Goal: Task Accomplishment & Management: Complete application form

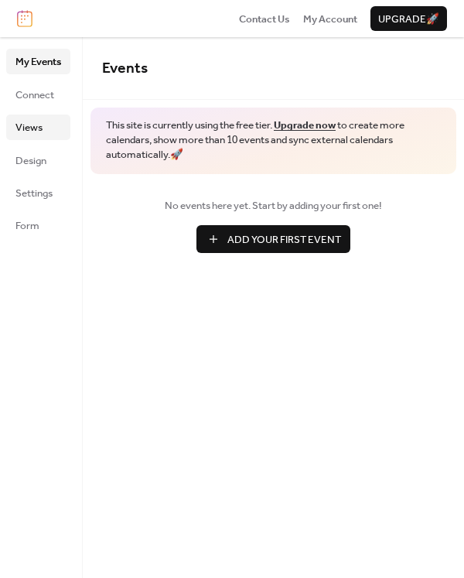
click at [54, 125] on link "Views" at bounding box center [38, 126] width 64 height 25
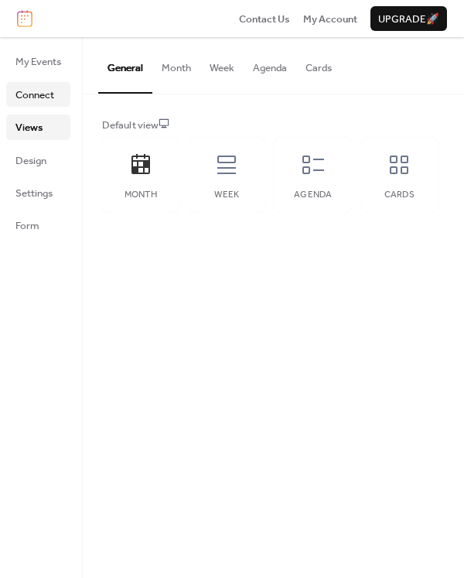
click at [48, 100] on span "Connect" at bounding box center [34, 94] width 39 height 15
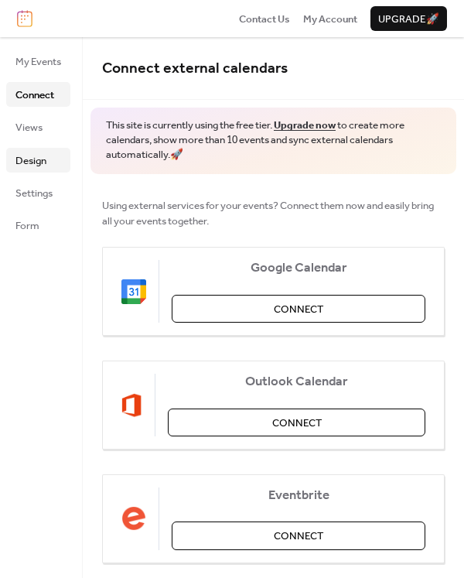
click at [44, 163] on span "Design" at bounding box center [30, 160] width 31 height 15
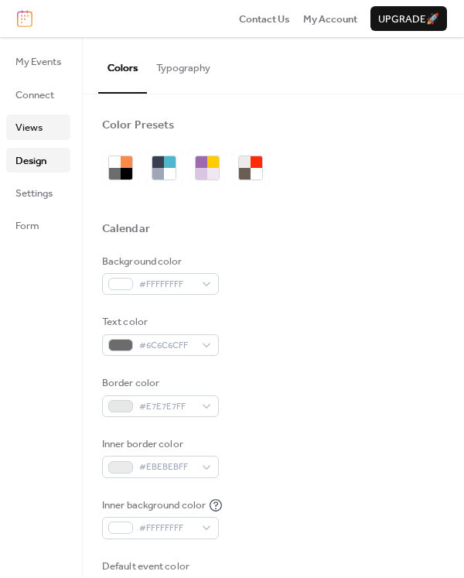
click at [37, 123] on span "Views" at bounding box center [28, 127] width 27 height 15
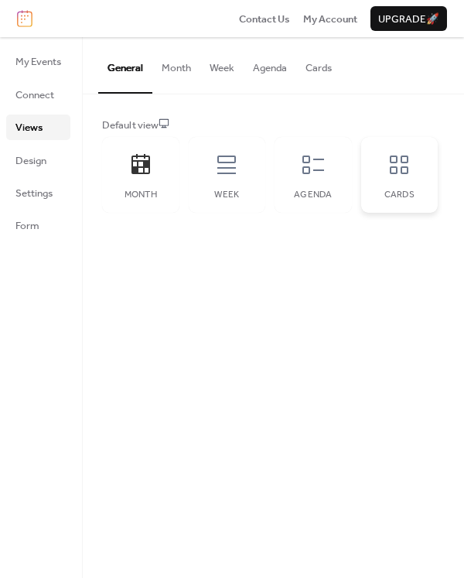
click at [397, 182] on div "Cards" at bounding box center [399, 175] width 77 height 76
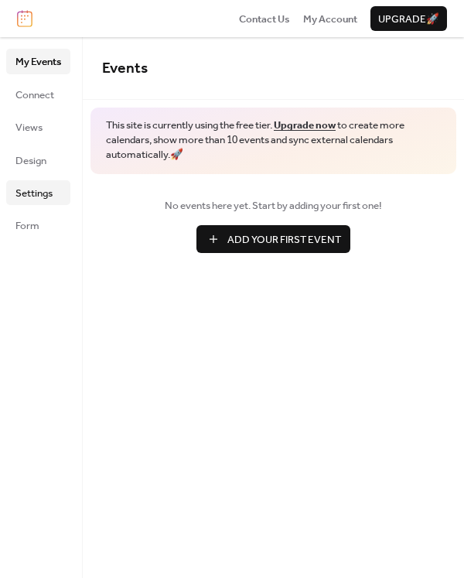
click at [47, 199] on span "Settings" at bounding box center [33, 193] width 37 height 15
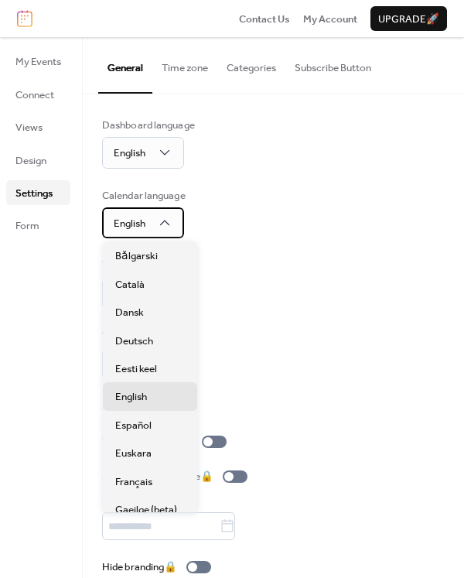
click at [166, 226] on icon at bounding box center [164, 222] width 15 height 15
click at [306, 240] on div "Dashboard language English Calendar language English Time format 1:00pm Week st…" at bounding box center [273, 347] width 342 height 458
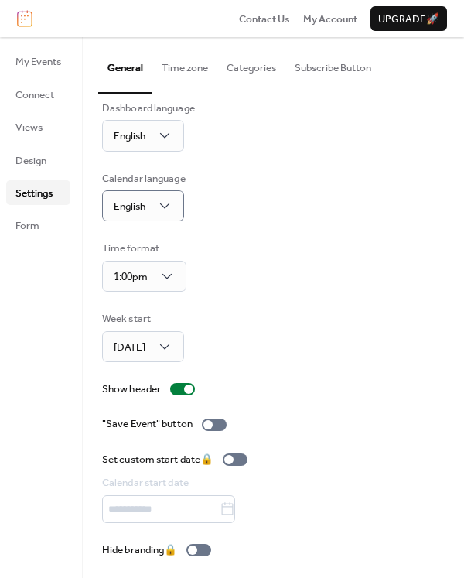
scroll to position [20, 0]
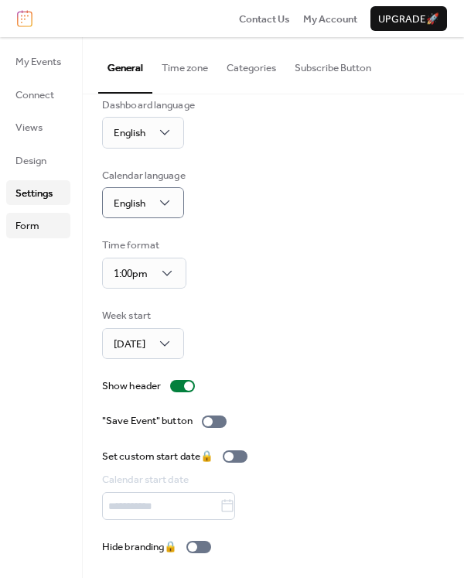
click at [44, 223] on link "Form" at bounding box center [38, 225] width 64 height 25
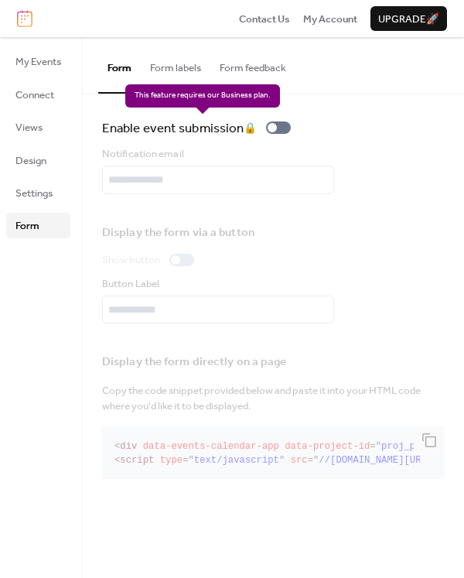
click at [280, 131] on div "Enable event submission 🔒" at bounding box center [199, 128] width 195 height 21
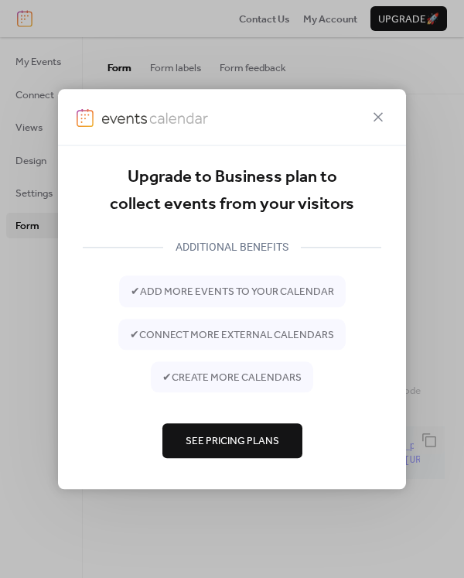
click at [361, 110] on div at bounding box center [232, 117] width 348 height 56
drag, startPoint x: 368, startPoint y: 113, endPoint x: 383, endPoint y: 121, distance: 17.6
click at [376, 118] on div at bounding box center [232, 117] width 348 height 56
click at [384, 122] on icon at bounding box center [378, 116] width 19 height 19
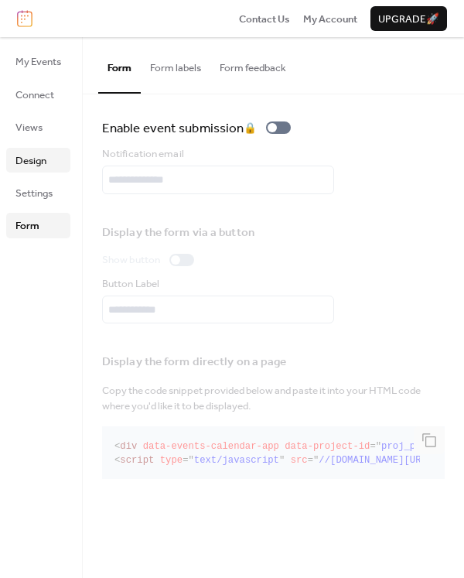
click at [27, 162] on span "Design" at bounding box center [30, 160] width 31 height 15
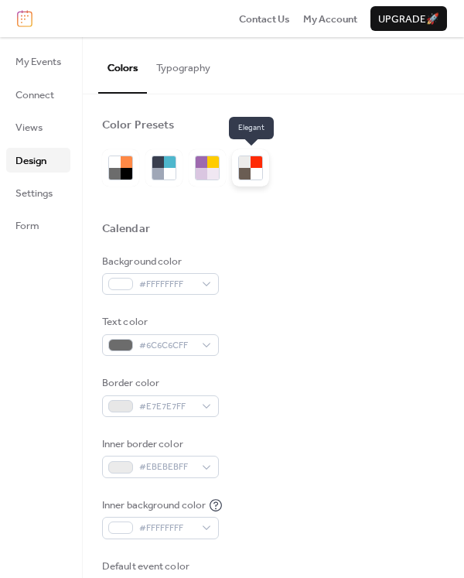
click at [251, 161] on div at bounding box center [256, 162] width 12 height 12
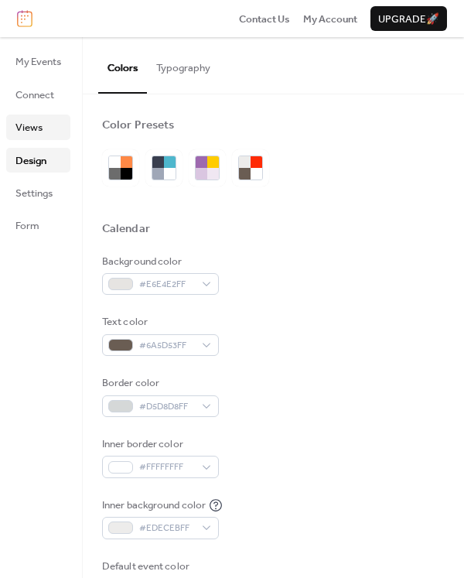
click at [49, 115] on link "Views" at bounding box center [38, 126] width 64 height 25
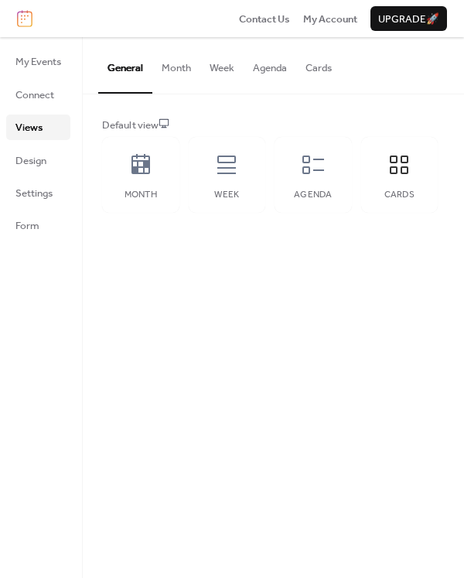
click at [178, 73] on button "Month" at bounding box center [176, 64] width 48 height 54
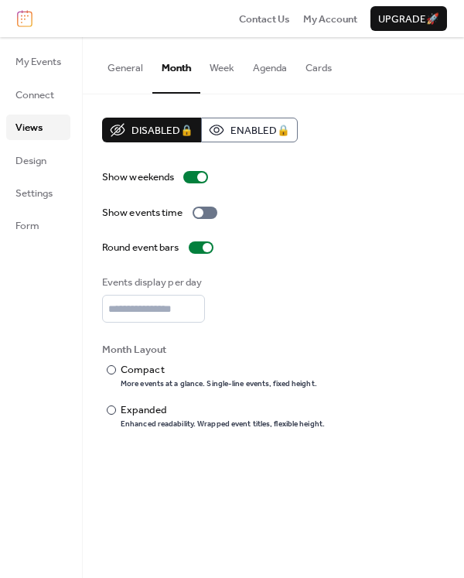
click at [222, 73] on button "Week" at bounding box center [221, 64] width 43 height 54
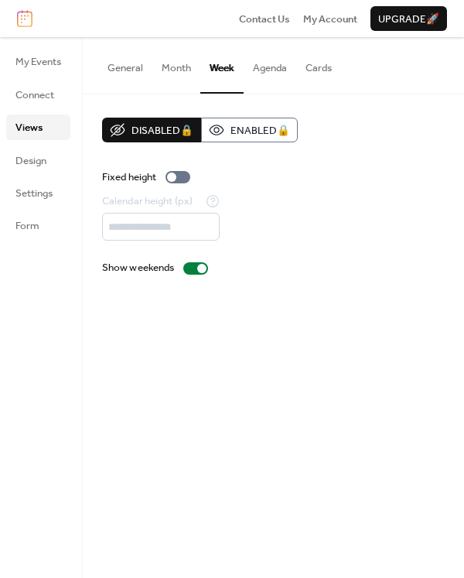
click at [263, 73] on button "Agenda" at bounding box center [270, 64] width 53 height 54
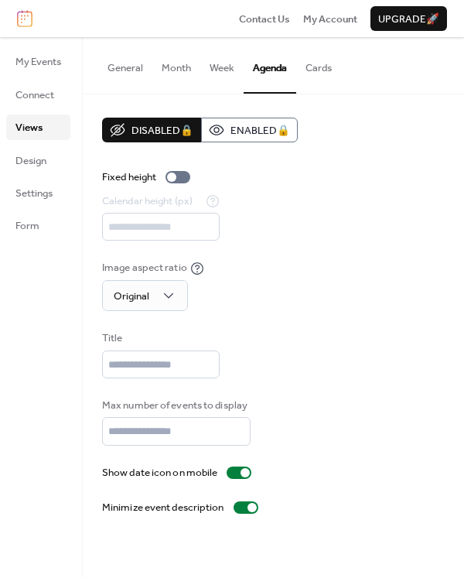
click at [307, 66] on button "Cards" at bounding box center [318, 64] width 45 height 54
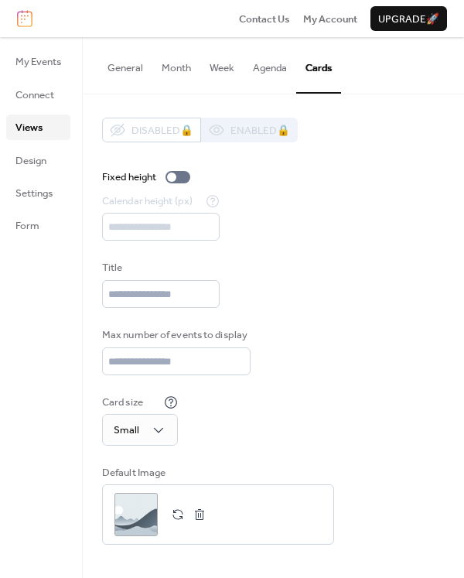
click at [131, 62] on button "General" at bounding box center [125, 64] width 54 height 54
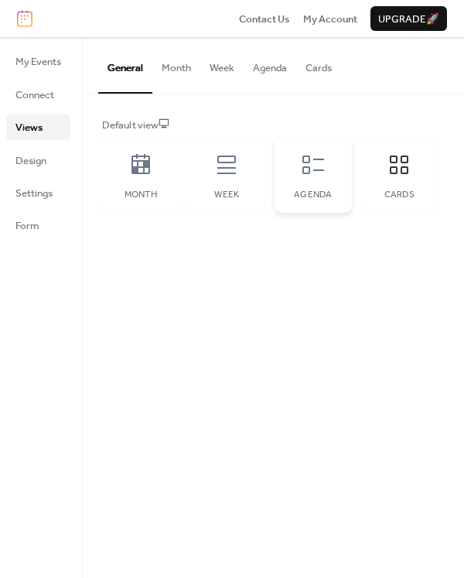
click at [327, 188] on div "Agenda" at bounding box center [312, 175] width 77 height 76
click at [399, 176] on icon at bounding box center [399, 164] width 25 height 25
click at [346, 174] on div "Agenda" at bounding box center [312, 175] width 77 height 76
click at [50, 92] on span "Connect" at bounding box center [34, 94] width 39 height 15
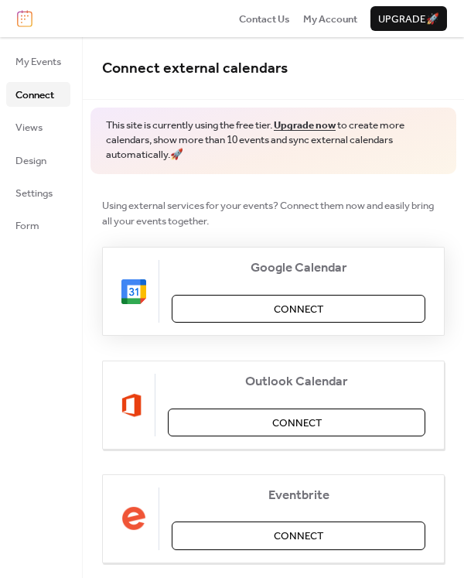
click at [285, 315] on span "Connect" at bounding box center [298, 309] width 49 height 15
click at [52, 66] on span "My Events" at bounding box center [38, 61] width 46 height 15
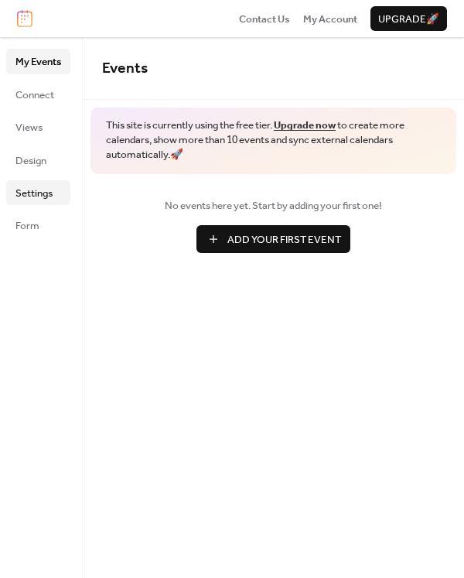
click at [45, 196] on span "Settings" at bounding box center [33, 193] width 37 height 15
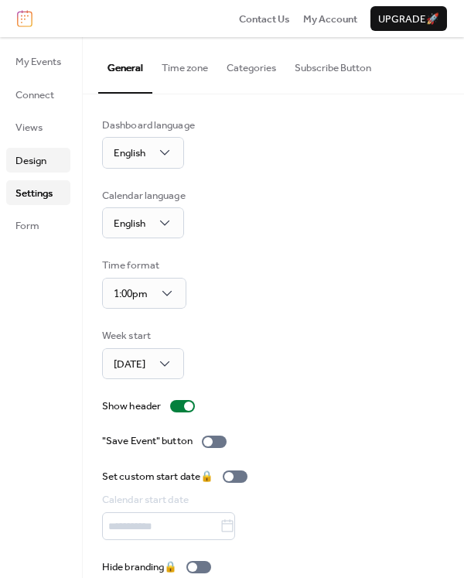
click at [42, 154] on span "Design" at bounding box center [30, 160] width 31 height 15
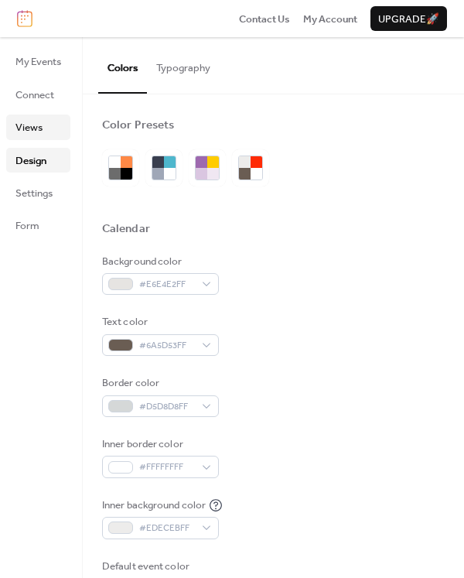
click at [39, 134] on span "Views" at bounding box center [28, 127] width 27 height 15
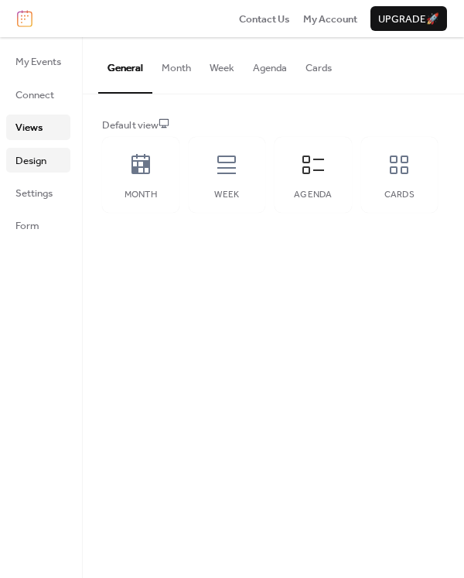
click at [46, 155] on span "Design" at bounding box center [30, 160] width 31 height 15
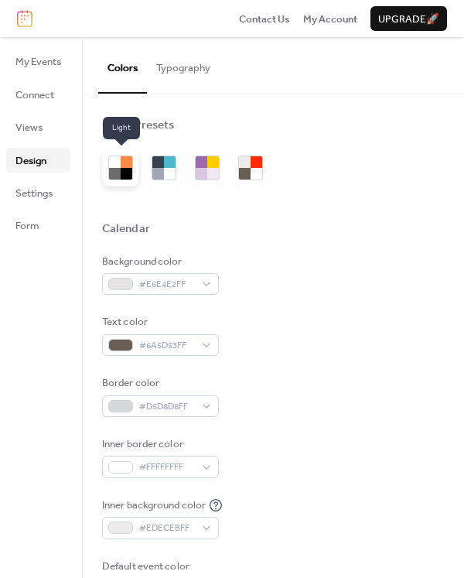
click at [128, 171] on div at bounding box center [127, 174] width 12 height 12
click at [38, 112] on ul "My Events Connect Views Design Settings Form" at bounding box center [38, 143] width 64 height 189
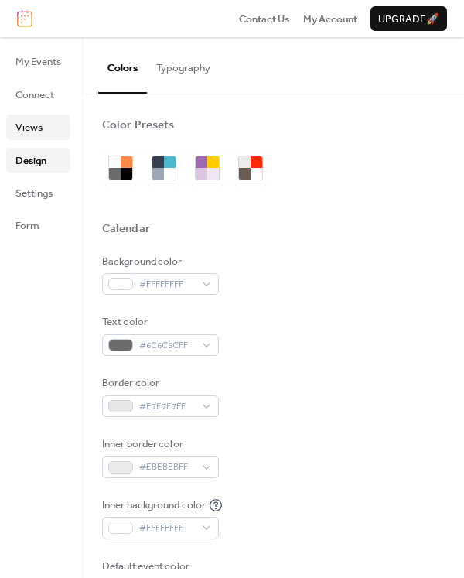
click at [39, 124] on span "Views" at bounding box center [28, 127] width 27 height 15
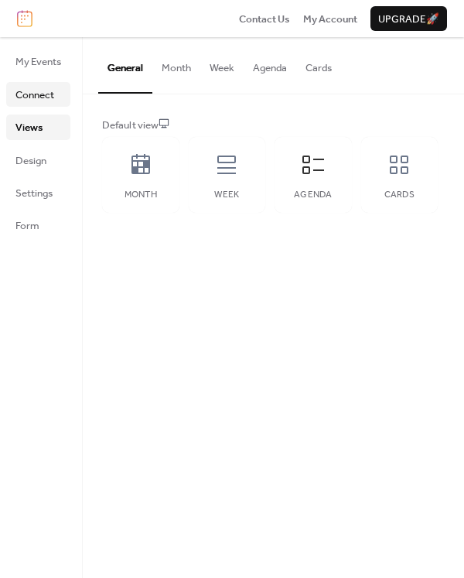
click at [35, 100] on span "Connect" at bounding box center [34, 94] width 39 height 15
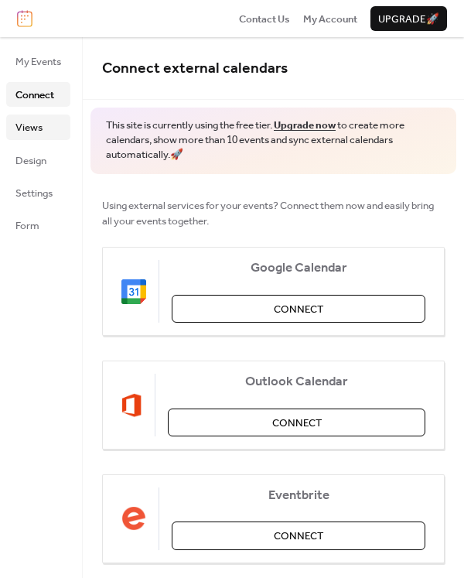
click at [36, 116] on link "Views" at bounding box center [38, 126] width 64 height 25
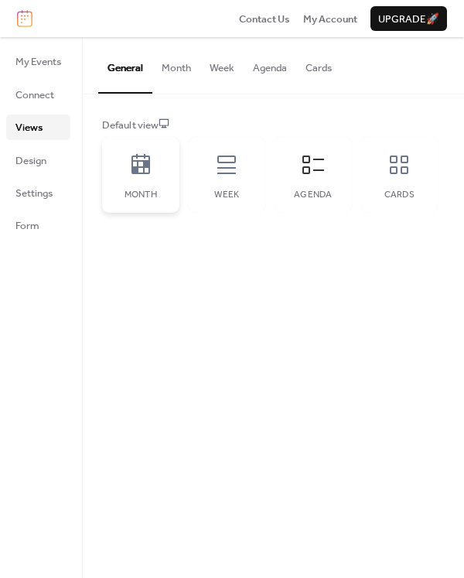
click at [148, 170] on icon at bounding box center [140, 164] width 25 height 25
click at [50, 58] on span "My Events" at bounding box center [38, 61] width 46 height 15
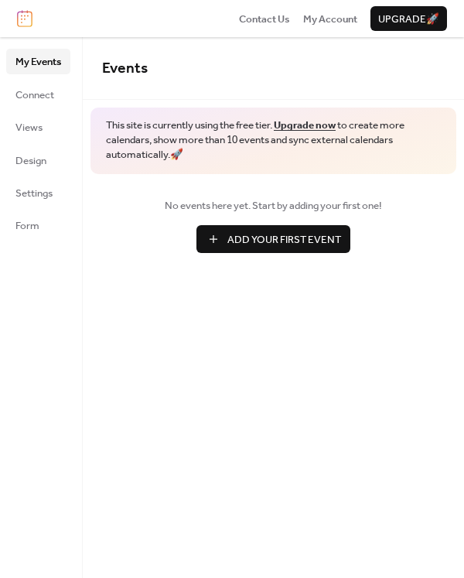
click at [330, 244] on span "Add Your First Event" at bounding box center [284, 239] width 114 height 15
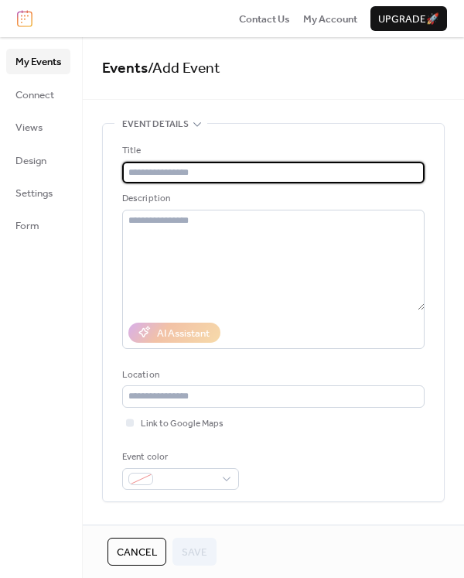
click at [211, 169] on input "text" at bounding box center [273, 173] width 302 height 22
type input "*"
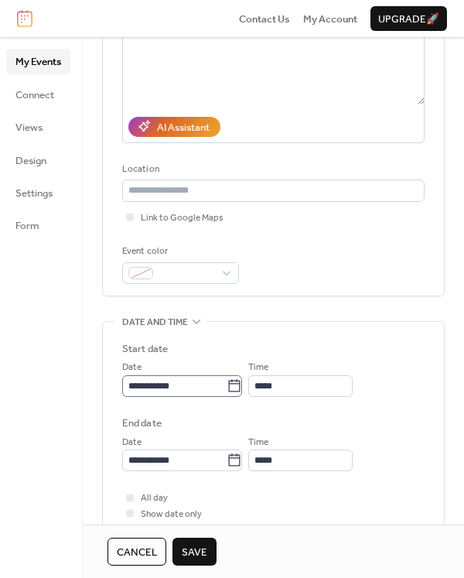
scroll to position [232, 0]
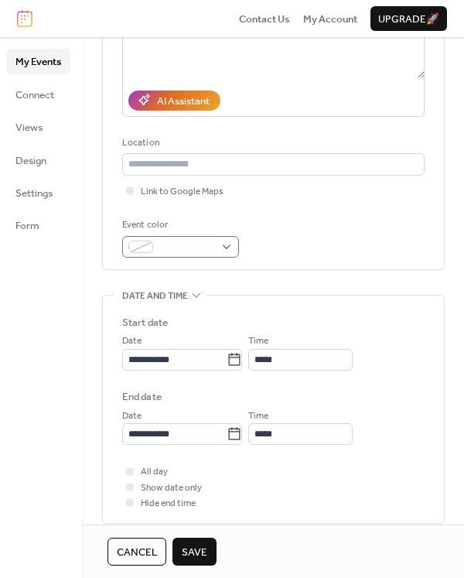
type input "**********"
click at [230, 247] on div at bounding box center [180, 247] width 117 height 22
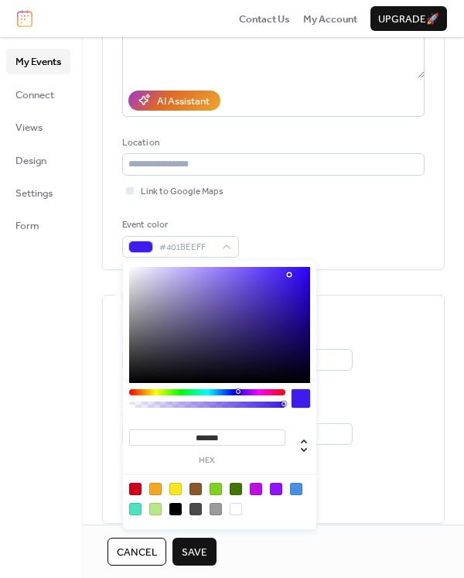
drag, startPoint x: 301, startPoint y: 297, endPoint x: 289, endPoint y: 274, distance: 25.2
click at [289, 274] on div at bounding box center [219, 325] width 181 height 116
click at [298, 492] on div at bounding box center [296, 488] width 12 height 12
type input "*******"
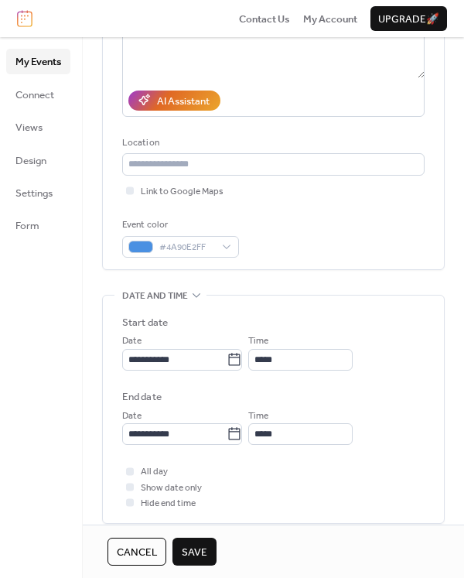
click at [339, 225] on div "Event color #4A90E2FF" at bounding box center [273, 237] width 302 height 40
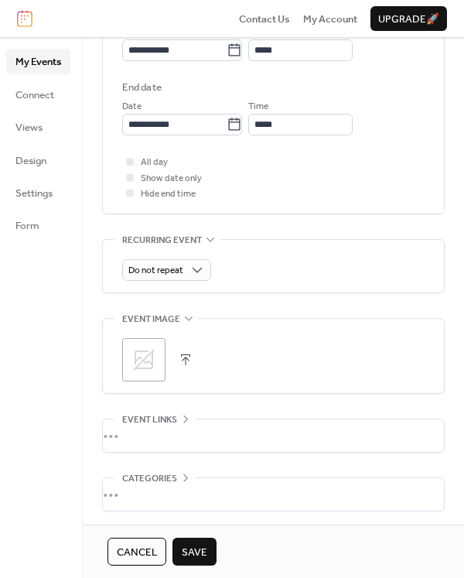
scroll to position [602, 0]
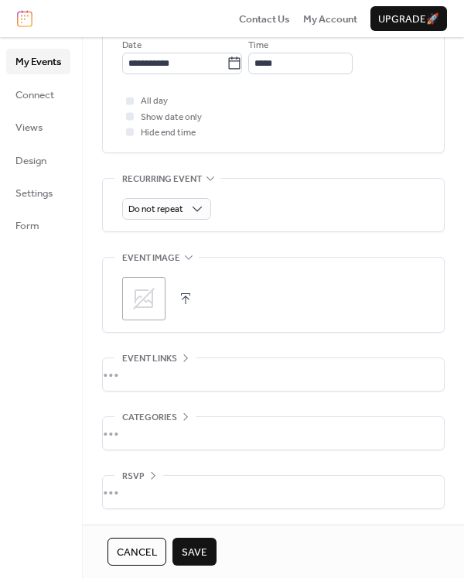
click at [193, 409] on div "Categories" at bounding box center [154, 416] width 81 height 15
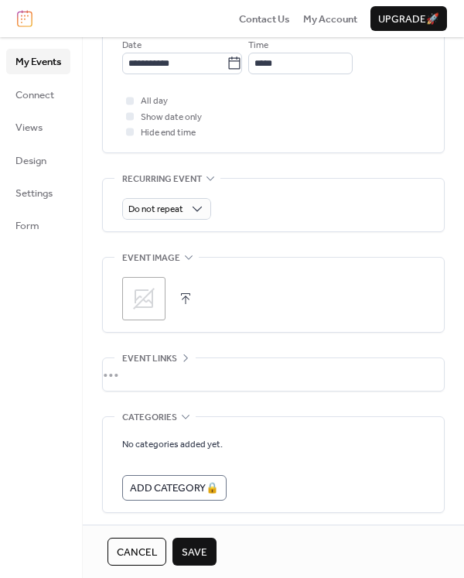
click at [248, 428] on div "No categories added yet. Add Category 🔒" at bounding box center [273, 464] width 302 height 95
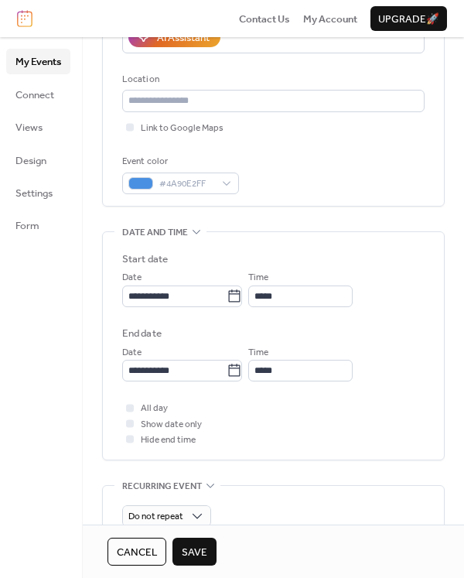
scroll to position [293, 0]
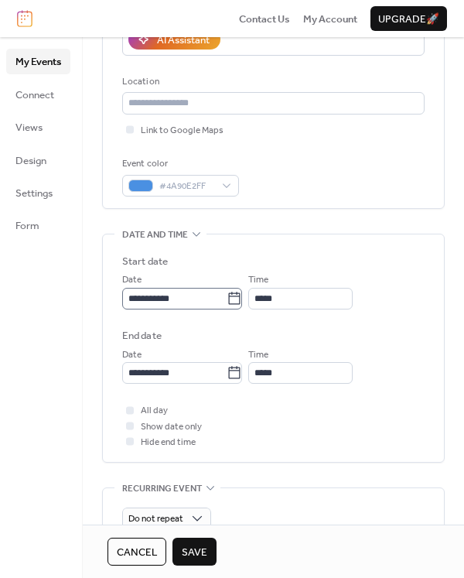
click at [242, 299] on icon at bounding box center [234, 298] width 15 height 15
click at [227, 299] on input "**********" at bounding box center [174, 299] width 104 height 22
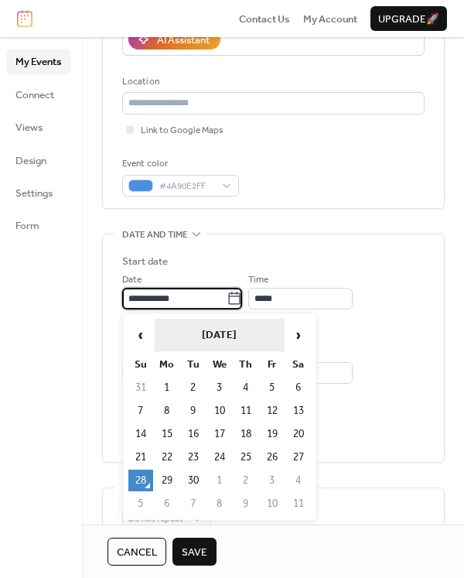
click at [257, 336] on th "September 2025" at bounding box center [220, 335] width 130 height 33
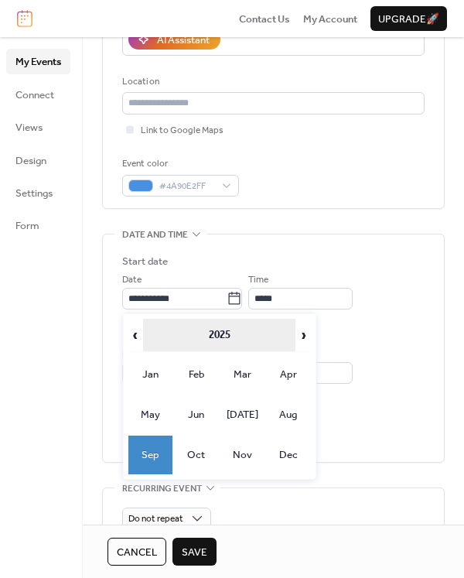
click at [255, 336] on th "2025" at bounding box center [219, 335] width 152 height 33
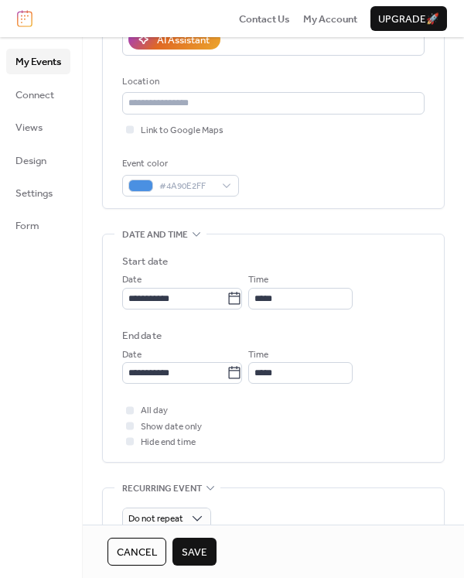
click at [351, 240] on div "**********" at bounding box center [273, 347] width 302 height 227
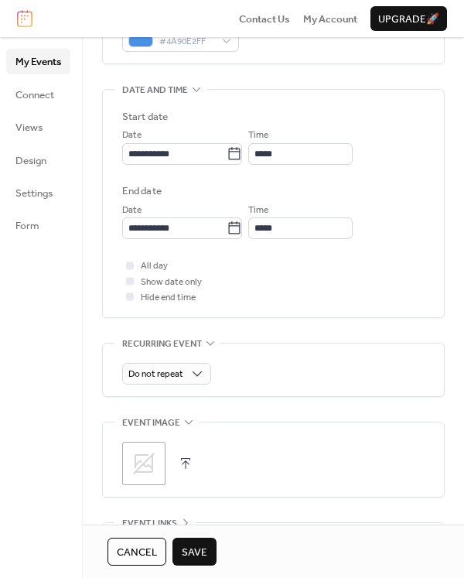
scroll to position [448, 0]
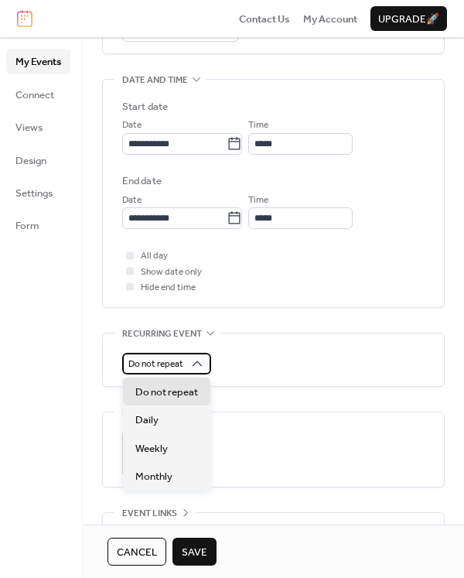
click at [189, 366] on div "Do not repeat" at bounding box center [166, 364] width 89 height 22
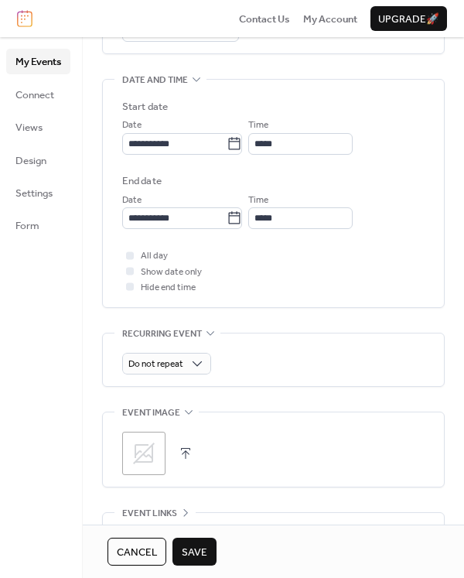
click at [199, 333] on div "•••" at bounding box center [273, 334] width 341 height 2
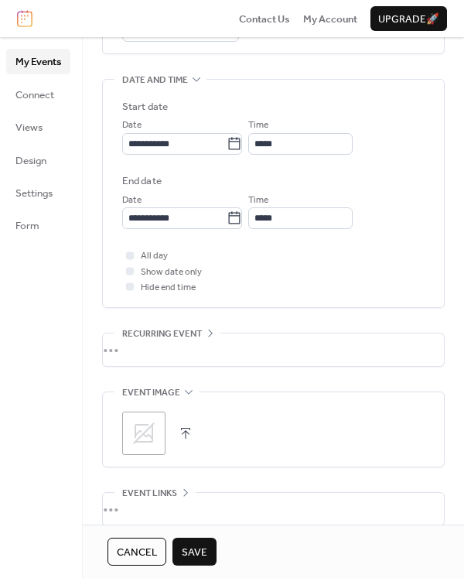
click at [202, 363] on div "•••" at bounding box center [273, 349] width 341 height 32
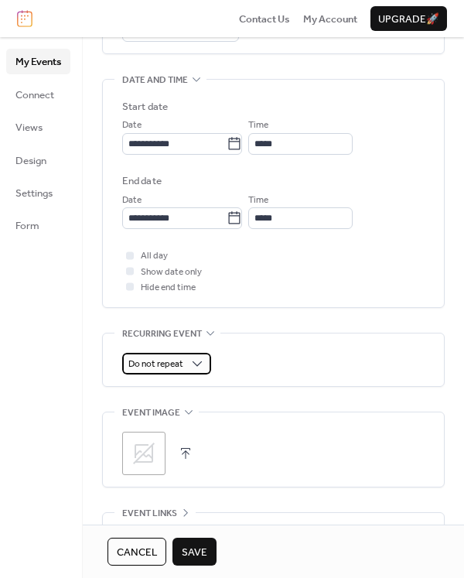
click at [172, 363] on span "Do not repeat" at bounding box center [155, 364] width 55 height 18
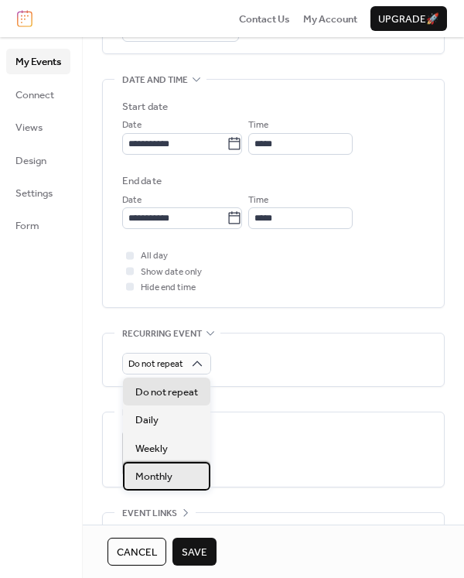
click at [174, 476] on div "Monthly" at bounding box center [166, 476] width 87 height 28
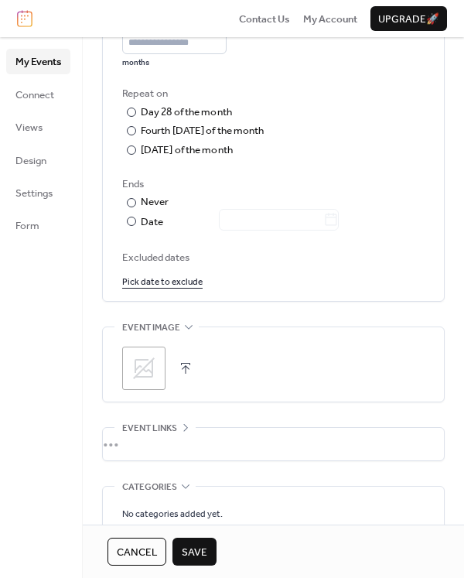
scroll to position [804, 0]
